Goal: Task Accomplishment & Management: Manage account settings

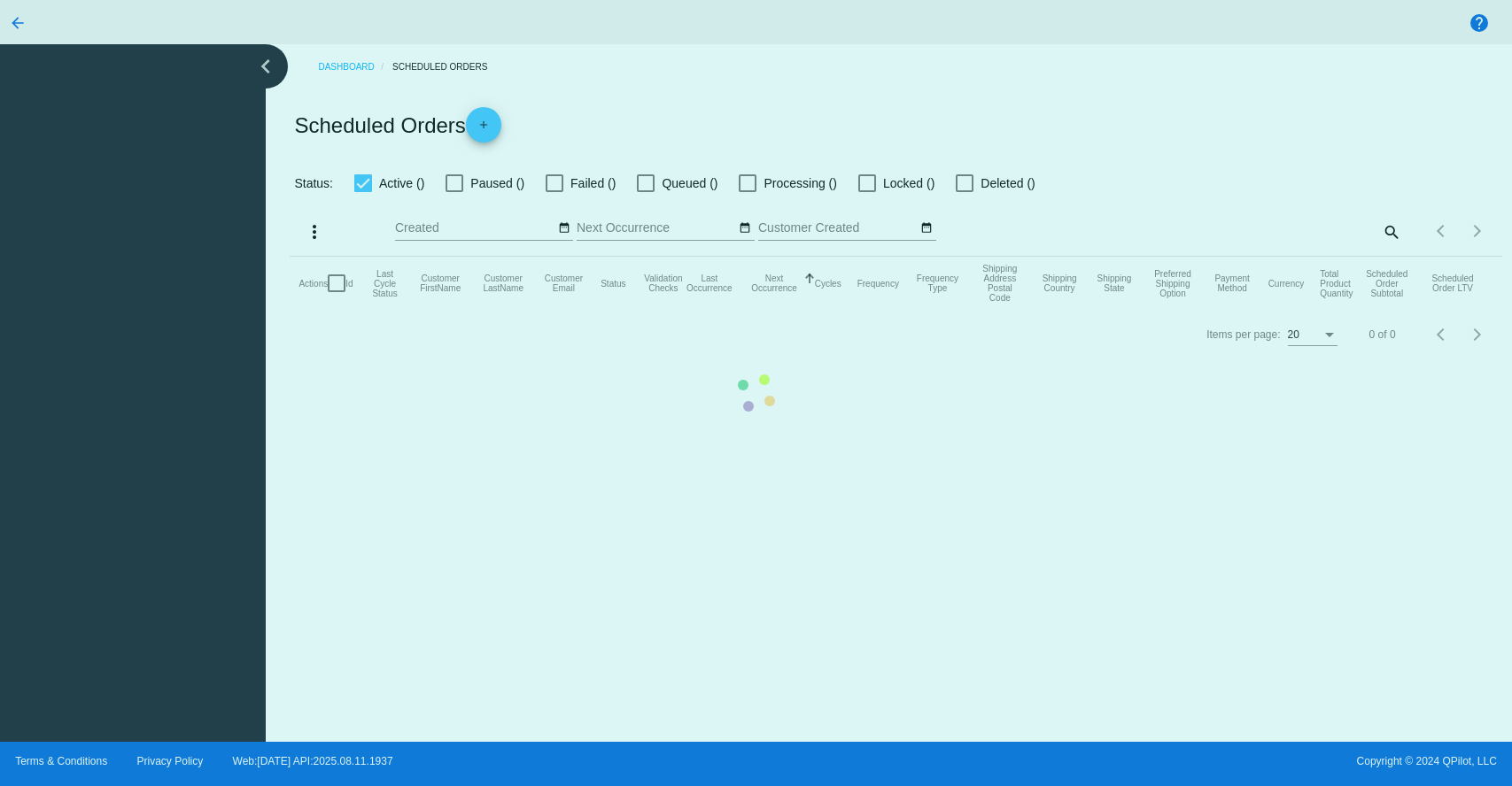
checkbox input "true"
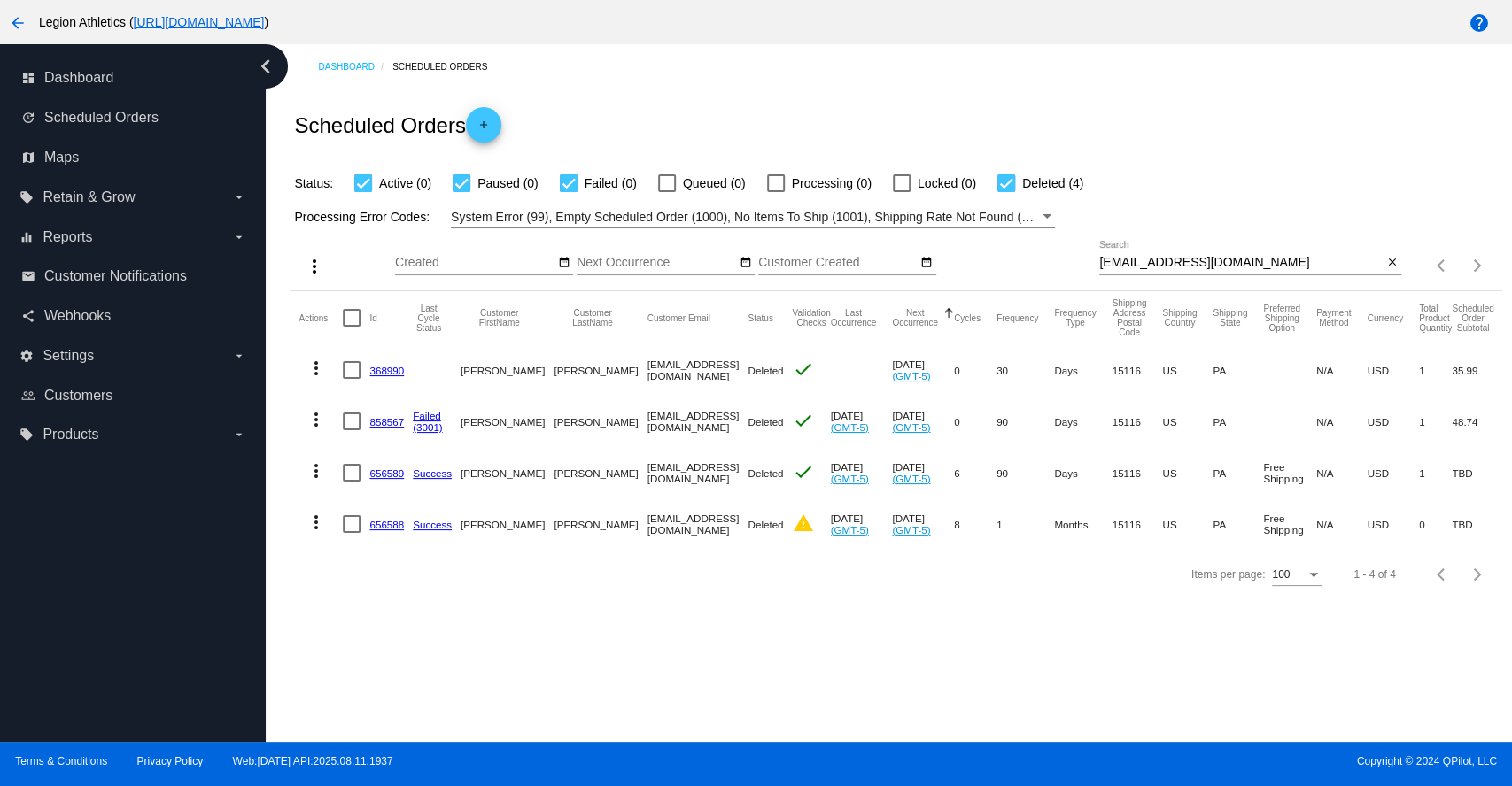
click at [1212, 257] on input "[EMAIL_ADDRESS][DOMAIN_NAME]" at bounding box center [1241, 262] width 284 height 14
paste input "Palaciosjose53@me"
type input "[EMAIL_ADDRESS][DOMAIN_NAME]"
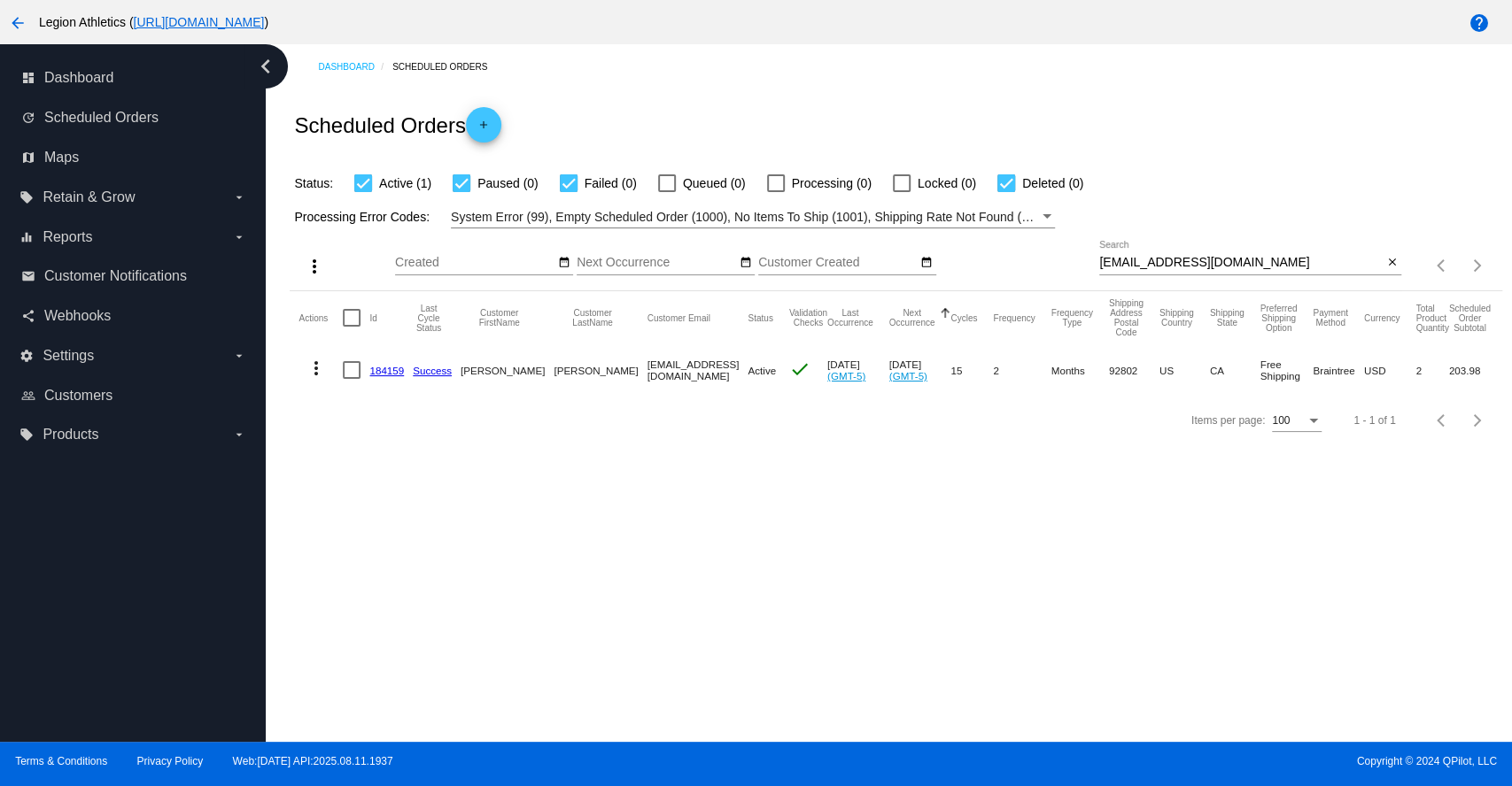
click at [378, 367] on link "184159" at bounding box center [387, 370] width 35 height 12
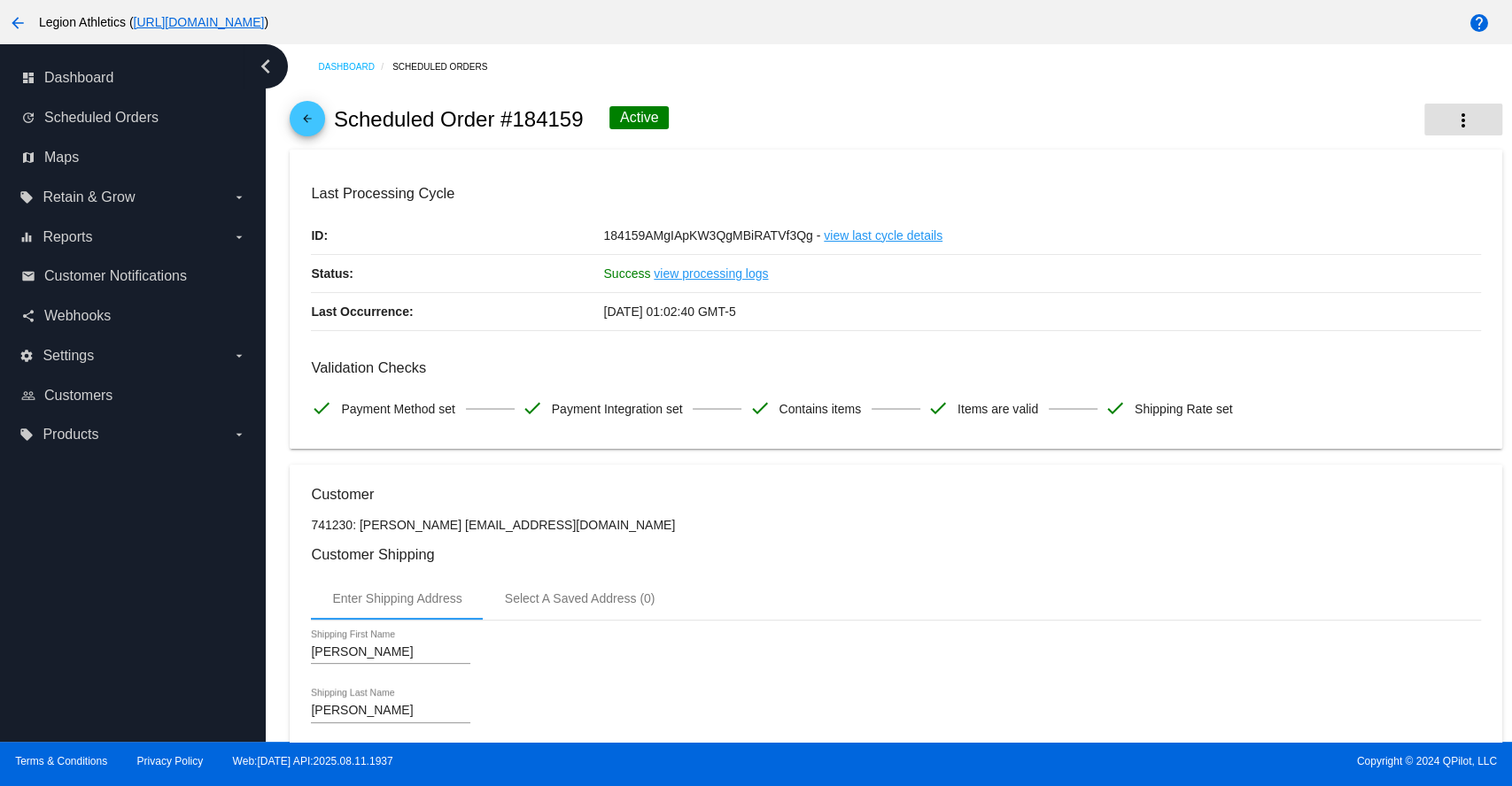
click at [1453, 121] on mat-icon "more_vert" at bounding box center [1463, 120] width 21 height 21
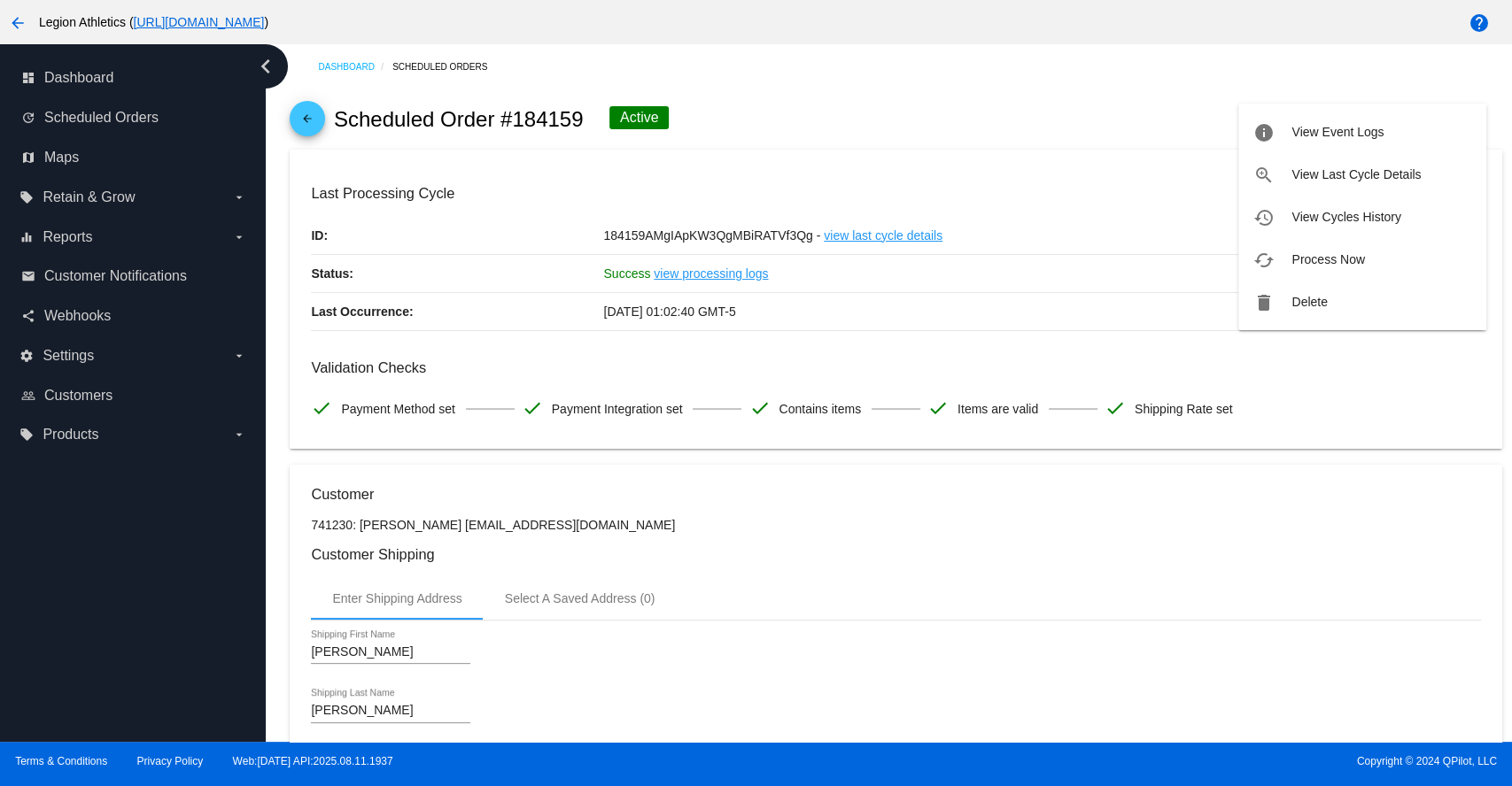
click at [1374, 263] on button "cached Process Now" at bounding box center [1362, 260] width 248 height 42
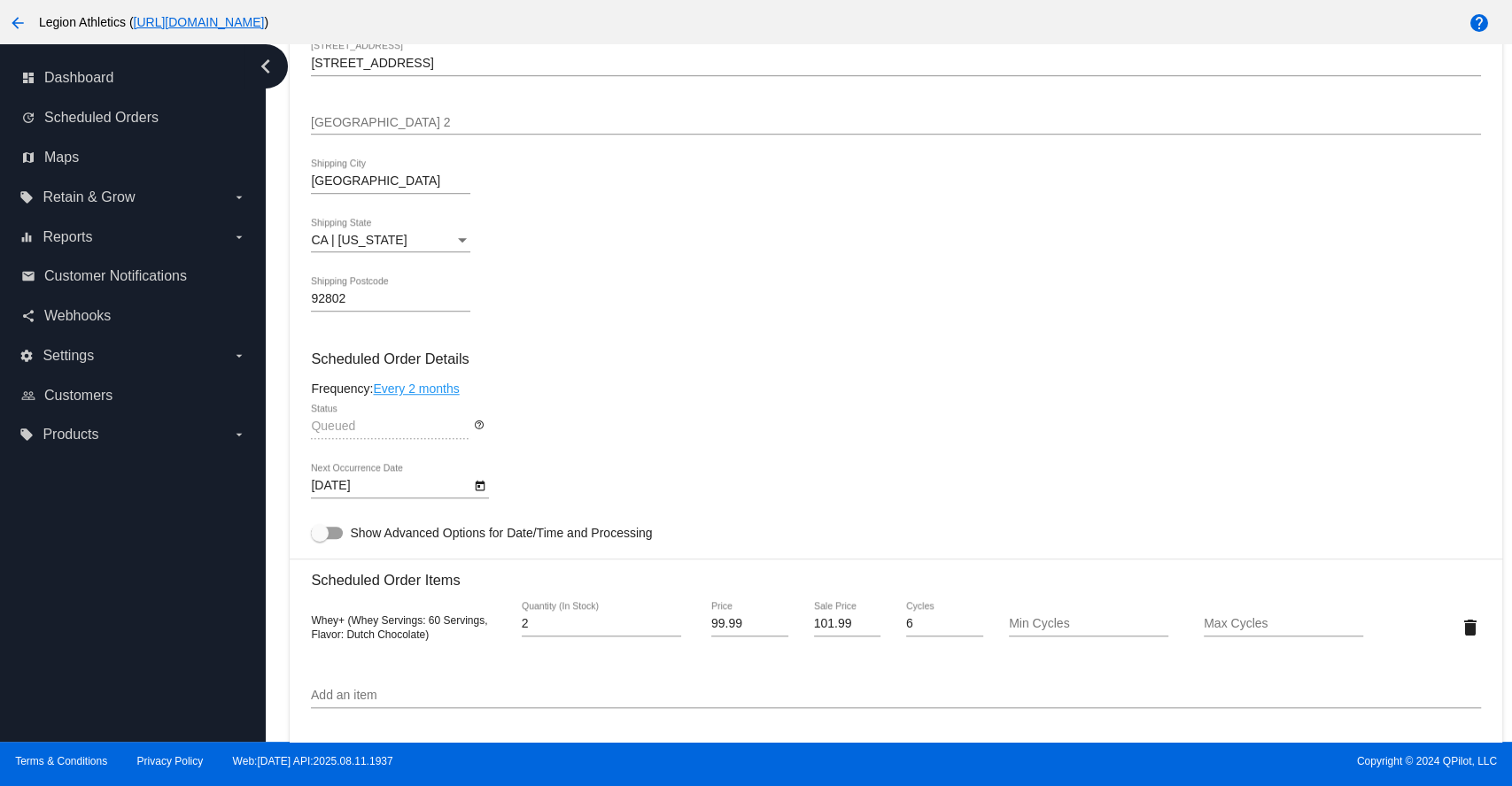
scroll to position [786, 0]
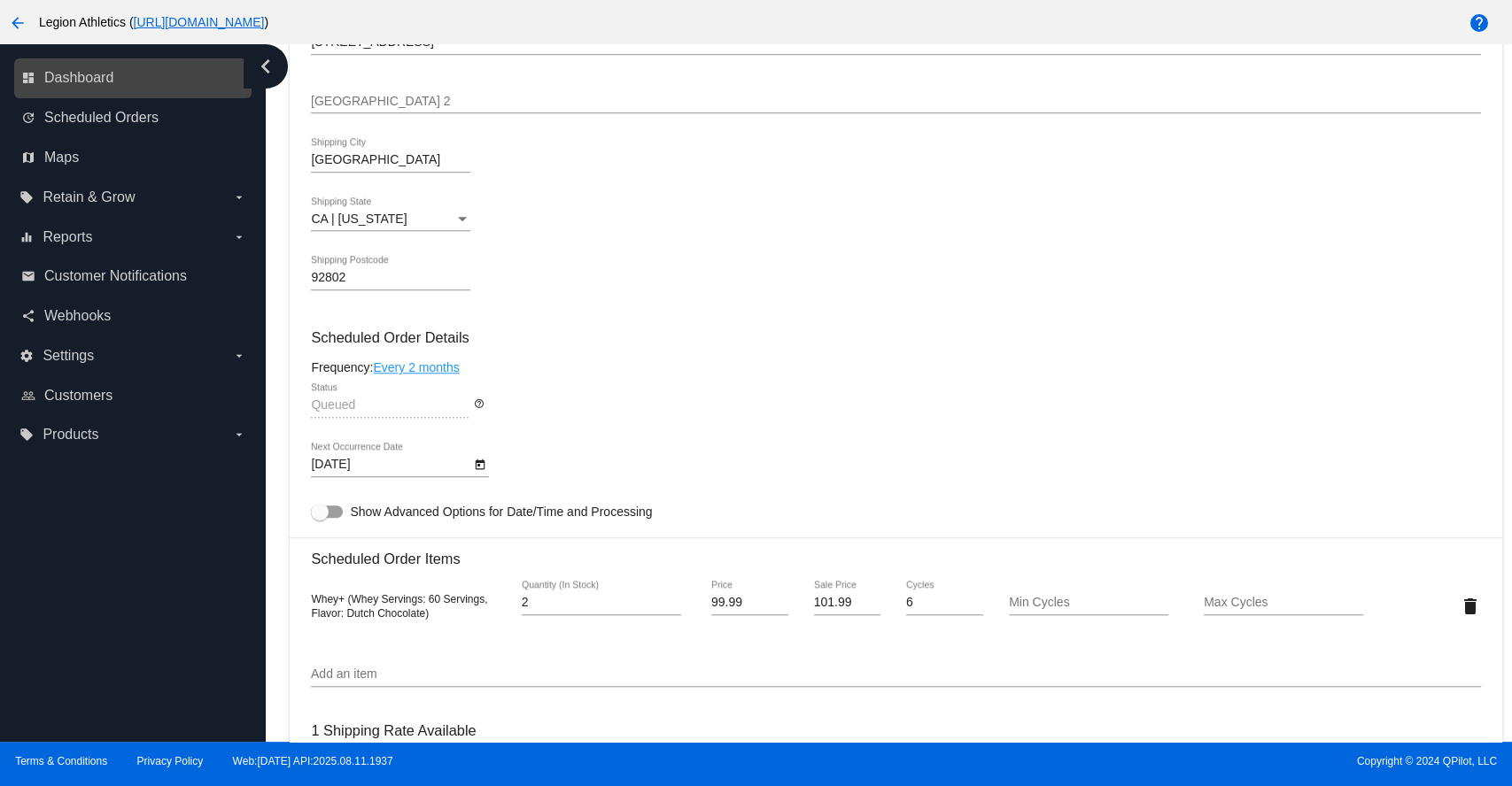
drag, startPoint x: 126, startPoint y: 83, endPoint x: 134, endPoint y: 69, distance: 16.1
click at [127, 83] on link "dashboard Dashboard" at bounding box center [134, 77] width 225 height 29
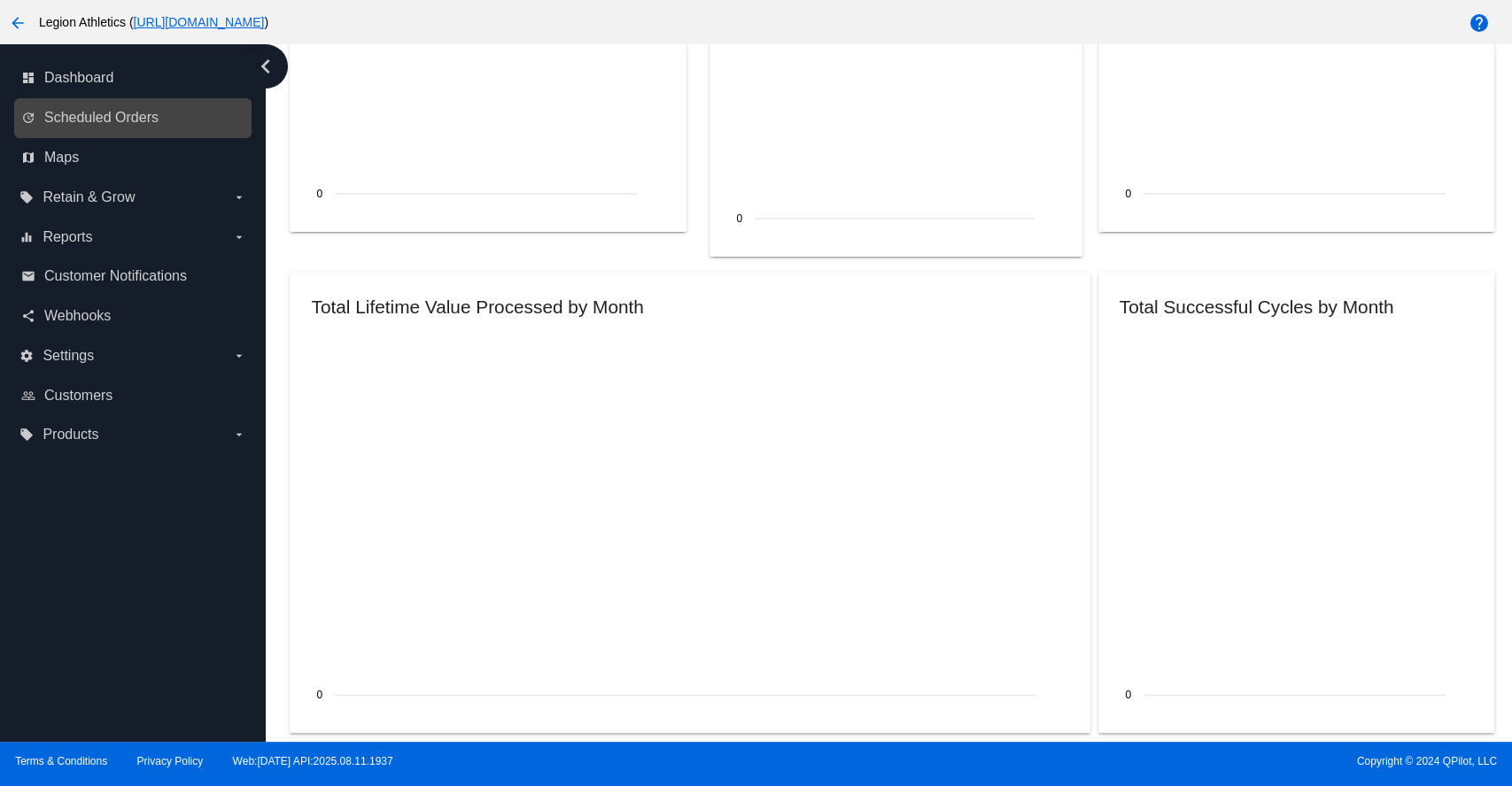
scroll to position [2192, 0]
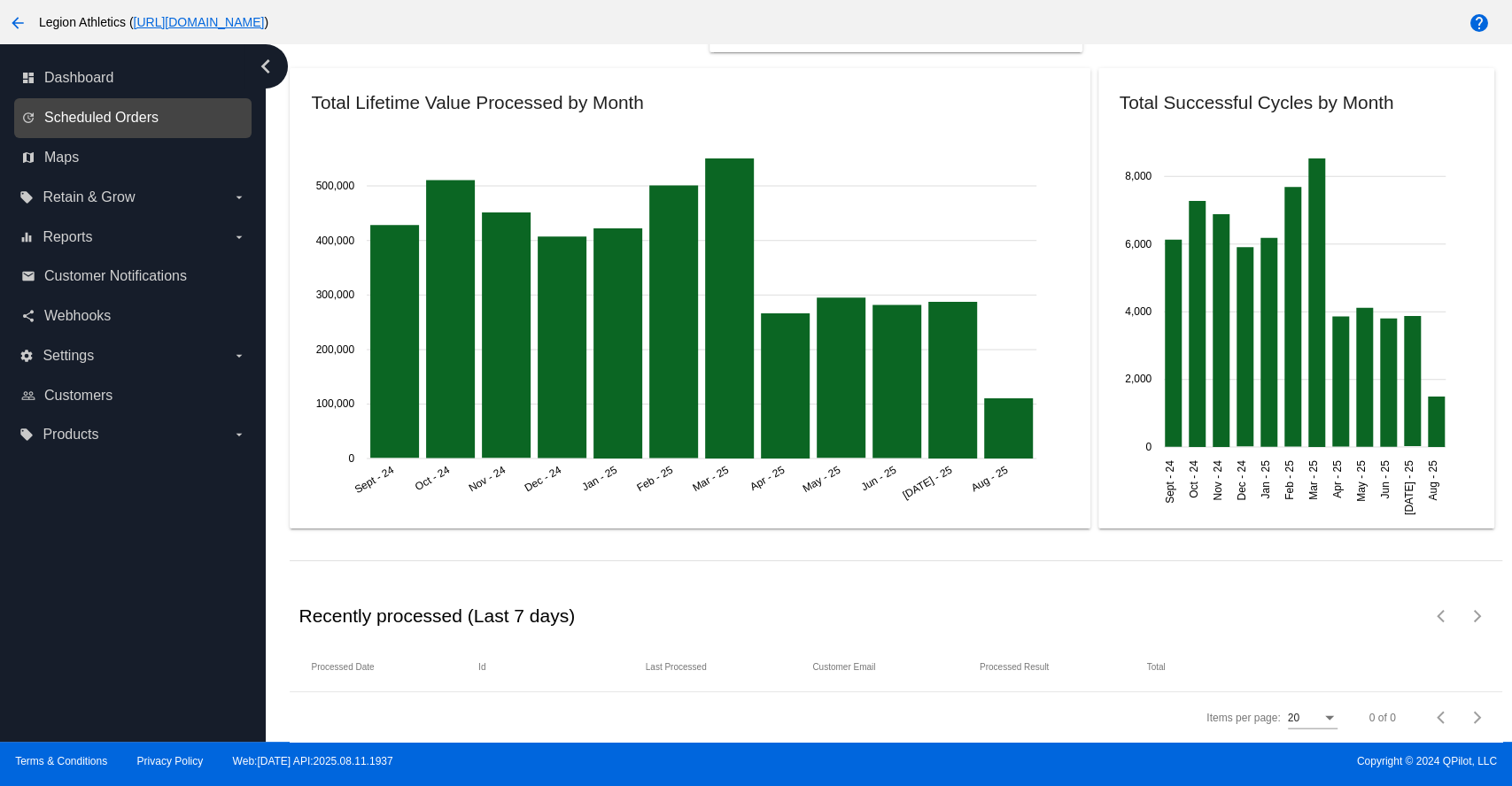
click at [134, 117] on span "Scheduled Orders" at bounding box center [101, 117] width 114 height 16
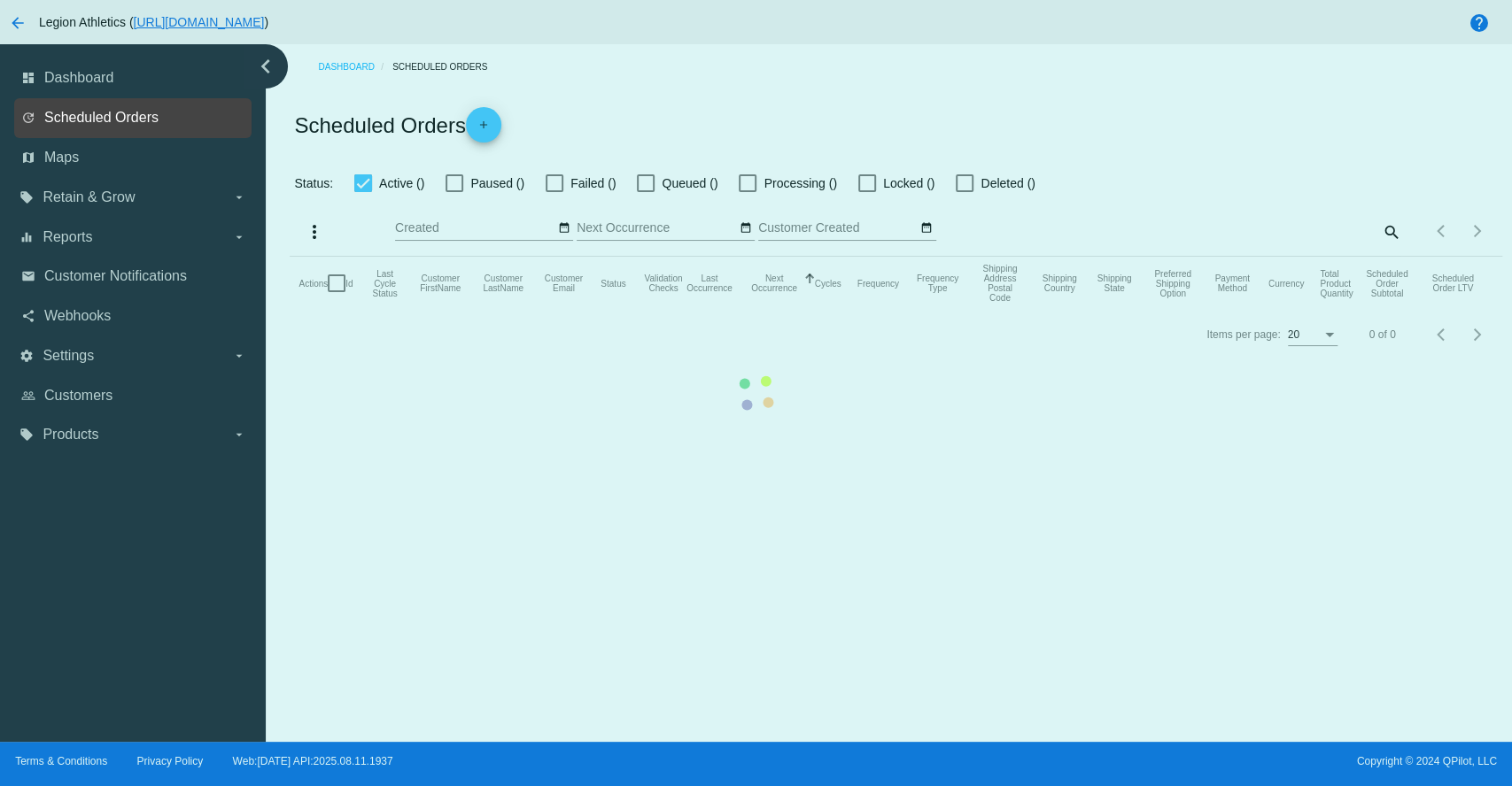
checkbox input "true"
